Goal: Task Accomplishment & Management: Manage account settings

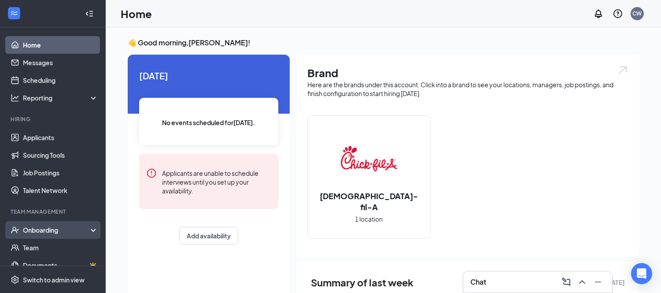
click at [40, 230] on div "Onboarding" at bounding box center [57, 229] width 68 height 9
click at [43, 245] on link "Overview" at bounding box center [60, 248] width 75 height 18
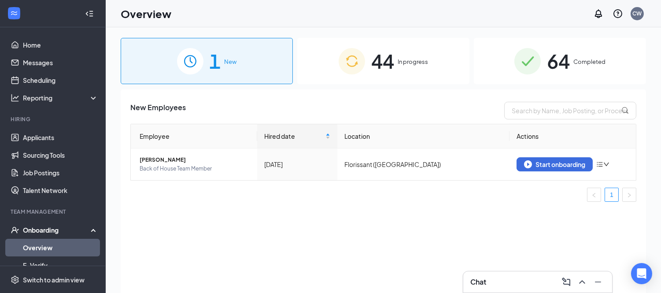
click at [416, 57] on span "In progress" at bounding box center [412, 61] width 30 height 9
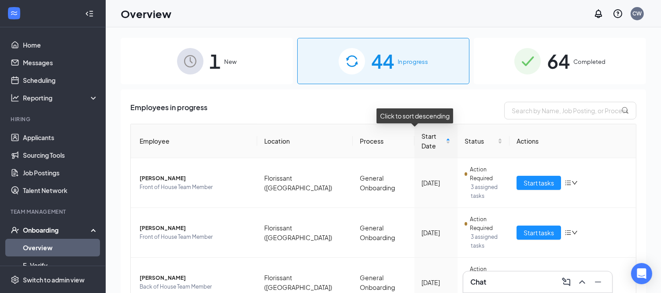
click at [421, 136] on span "Start Date" at bounding box center [432, 140] width 22 height 19
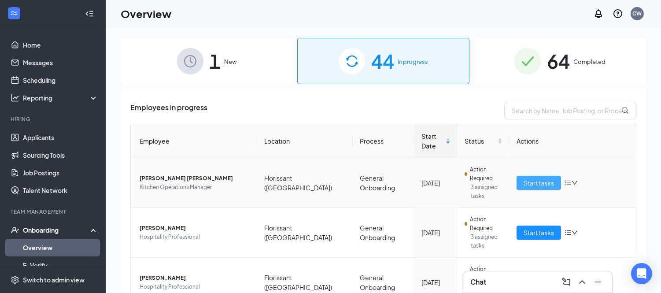
click at [527, 178] on span "Start tasks" at bounding box center [538, 183] width 30 height 10
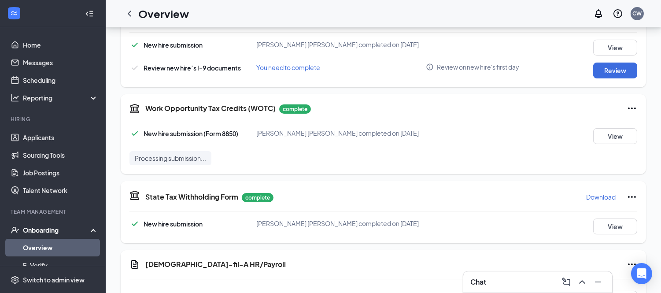
scroll to position [388, 0]
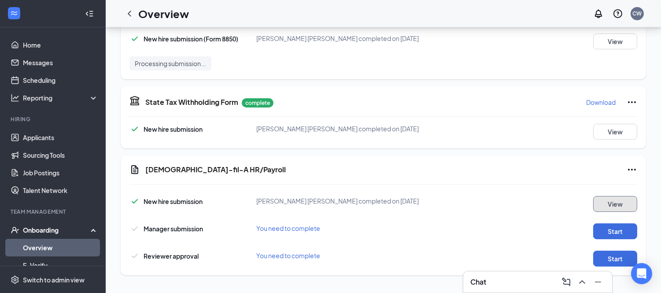
click at [625, 204] on button "View" at bounding box center [615, 204] width 44 height 16
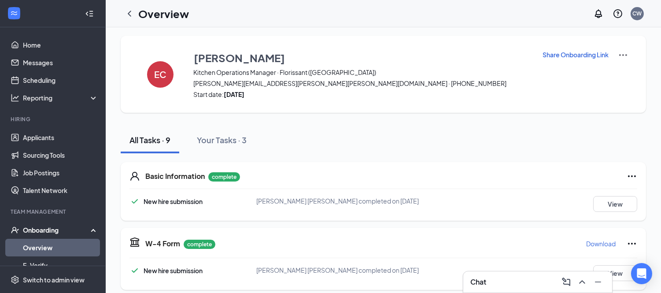
scroll to position [0, 0]
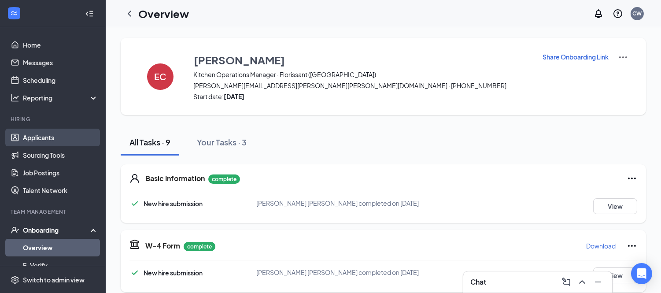
click at [40, 139] on link "Applicants" at bounding box center [60, 138] width 75 height 18
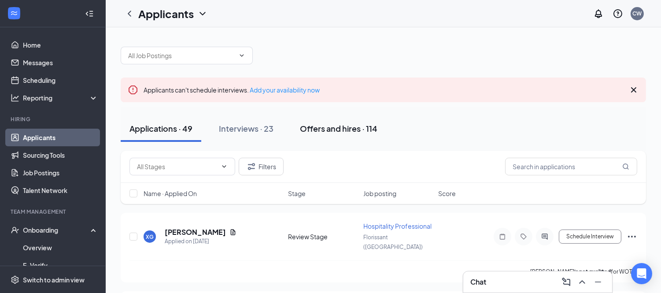
click at [335, 127] on div "Offers and hires · 114" at bounding box center [338, 128] width 77 height 11
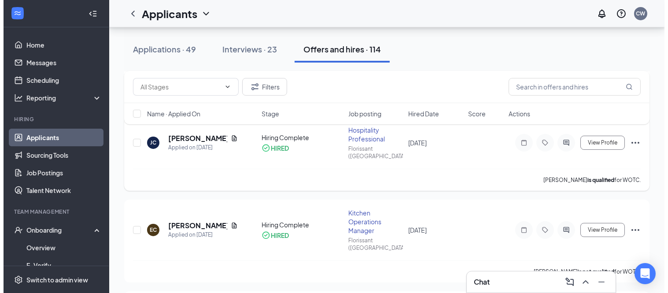
scroll to position [293, 0]
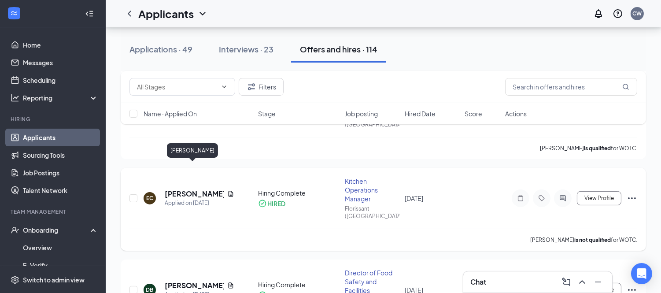
click at [199, 189] on h5 "[PERSON_NAME]" at bounding box center [194, 194] width 59 height 10
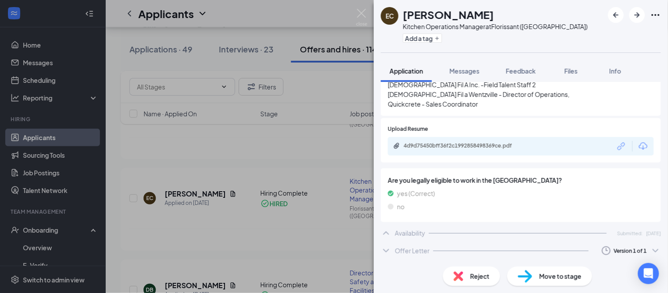
scroll to position [293, 0]
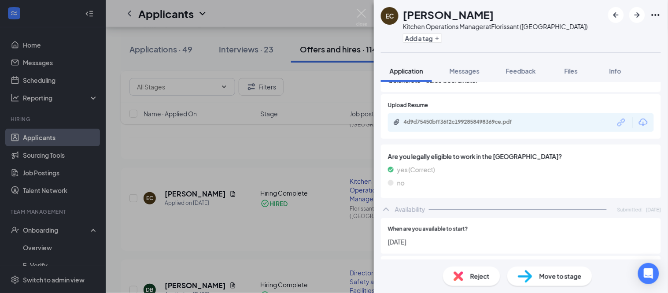
click at [389, 272] on icon "ChevronDown" at bounding box center [386, 277] width 11 height 11
click at [403, 273] on div "Offer Letter" at bounding box center [412, 277] width 35 height 9
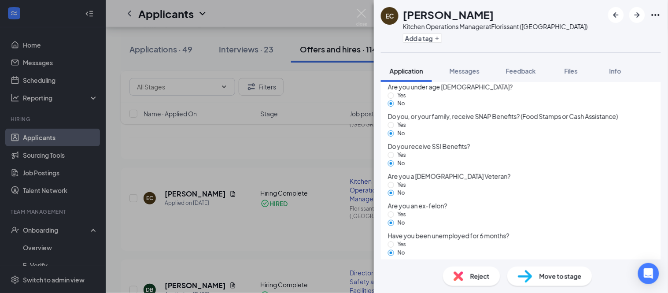
scroll to position [725, 0]
click at [419, 272] on div "Offer Letter" at bounding box center [412, 276] width 35 height 9
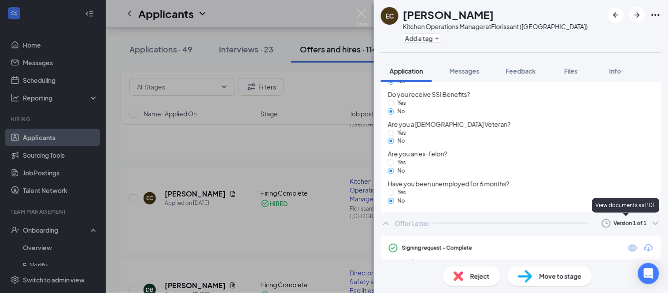
click at [627, 243] on icon "Eye" at bounding box center [632, 248] width 11 height 11
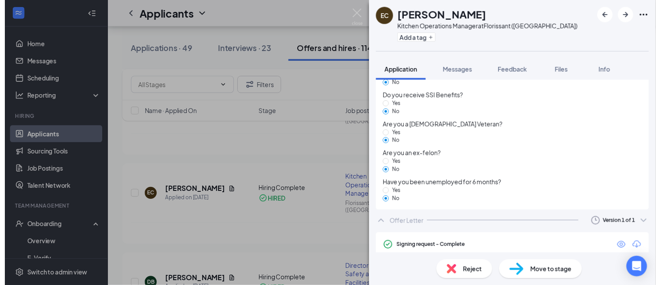
scroll to position [779, 0]
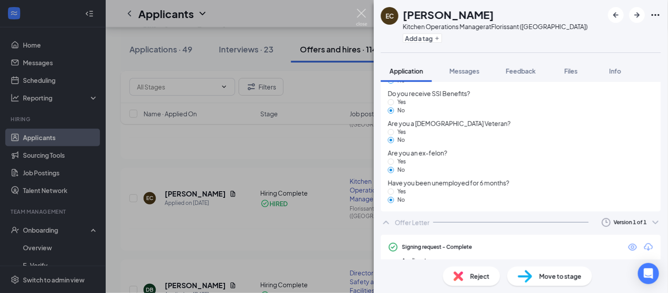
click at [359, 14] on img at bounding box center [361, 17] width 11 height 17
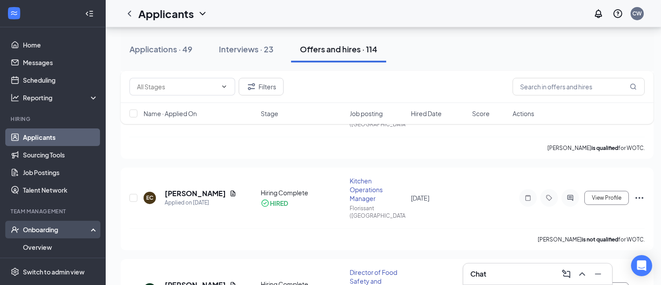
click at [54, 227] on div "Onboarding" at bounding box center [57, 229] width 68 height 9
click at [51, 229] on div "Onboarding" at bounding box center [57, 229] width 68 height 9
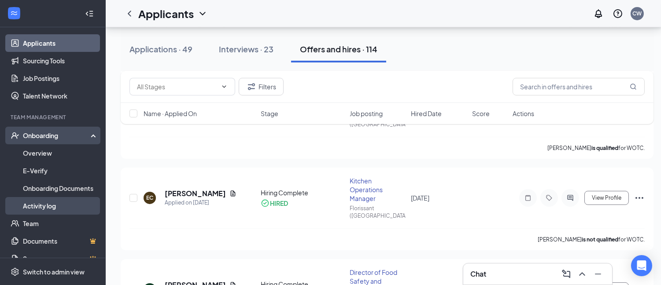
scroll to position [99, 0]
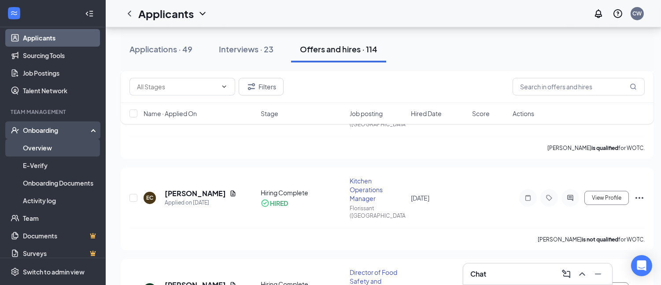
click at [44, 147] on link "Overview" at bounding box center [60, 148] width 75 height 18
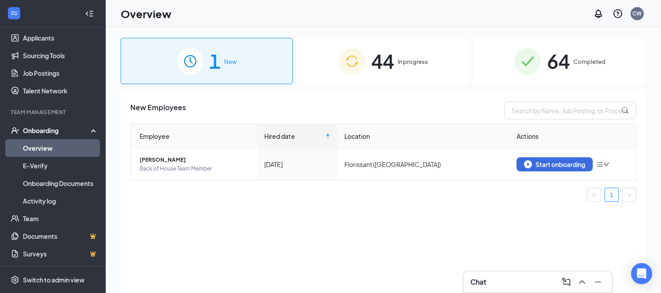
click at [403, 59] on span "In progress" at bounding box center [412, 61] width 30 height 9
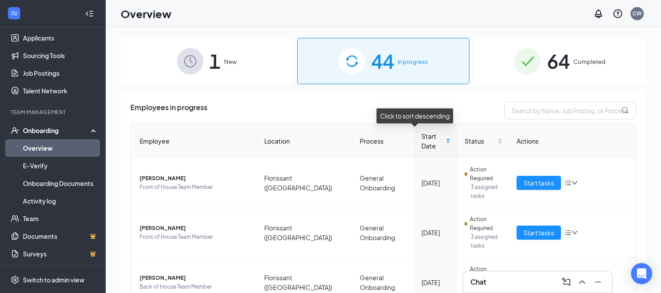
click at [421, 136] on span "Start Date" at bounding box center [432, 140] width 22 height 19
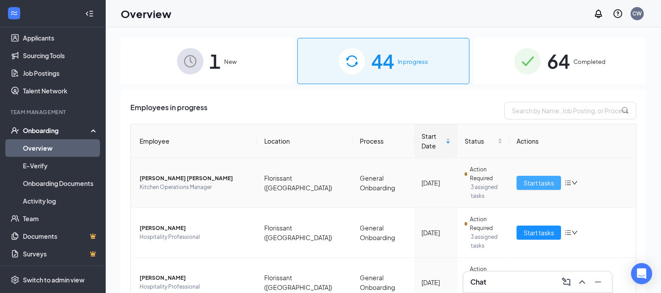
click at [524, 178] on span "Start tasks" at bounding box center [538, 183] width 30 height 10
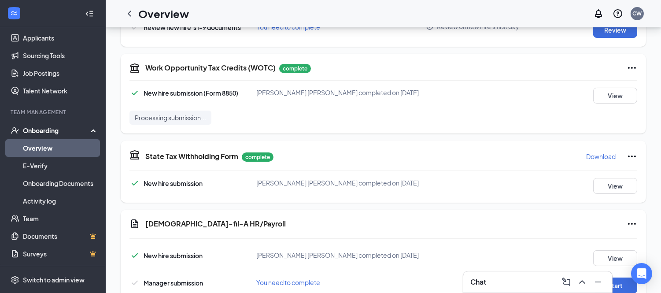
scroll to position [388, 0]
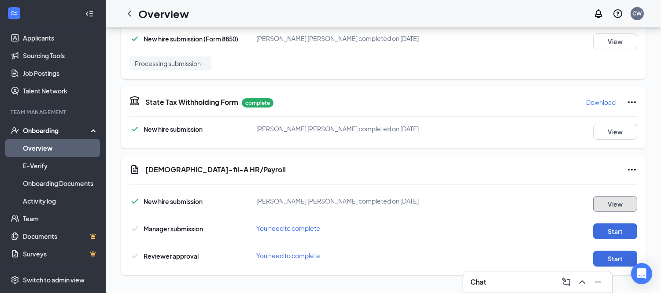
click at [618, 199] on button "View" at bounding box center [615, 204] width 44 height 16
